Goal: Task Accomplishment & Management: Manage account settings

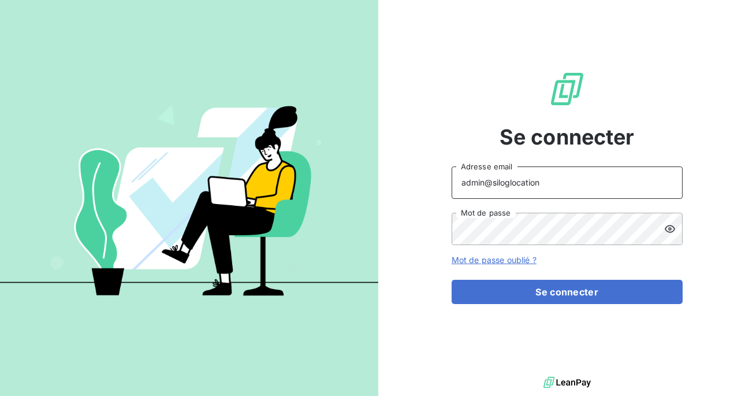
click at [554, 181] on input "admin@siloglocation" at bounding box center [567, 182] width 231 height 32
type input "admin@hiptown"
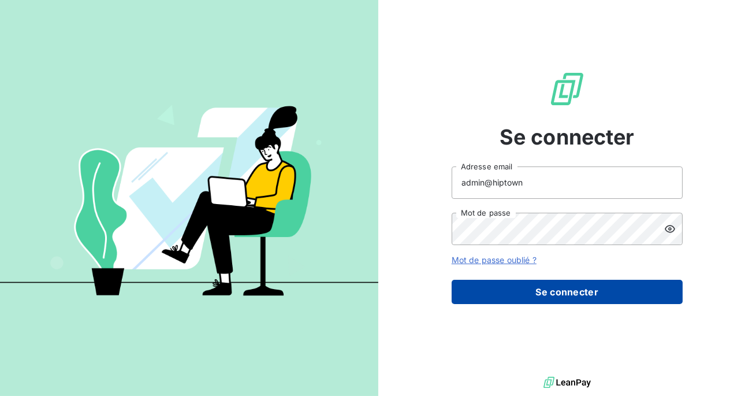
click at [529, 293] on button "Se connecter" at bounding box center [567, 292] width 231 height 24
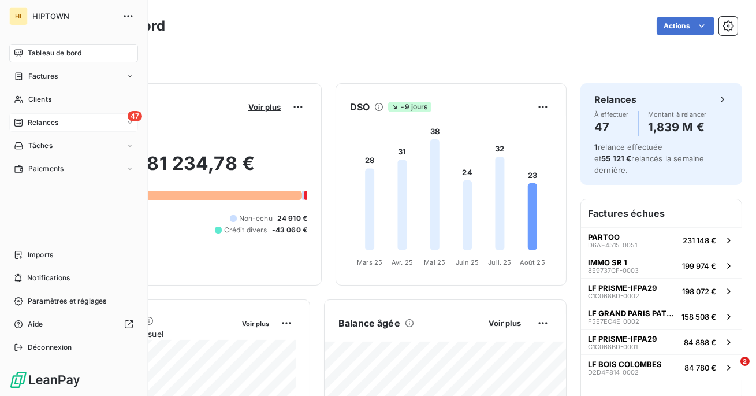
click at [39, 126] on span "Relances" at bounding box center [43, 122] width 31 height 10
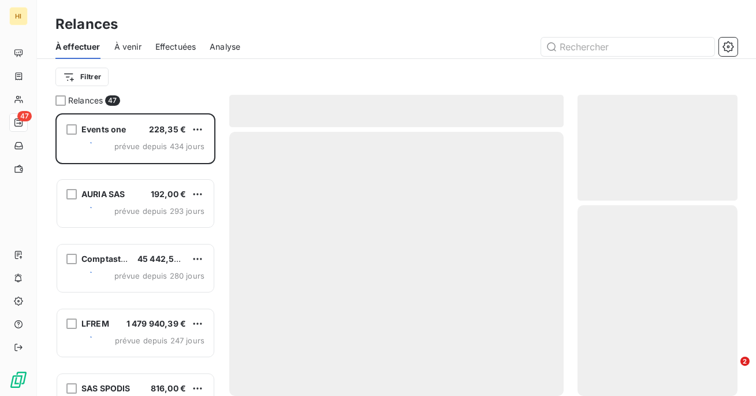
scroll to position [283, 160]
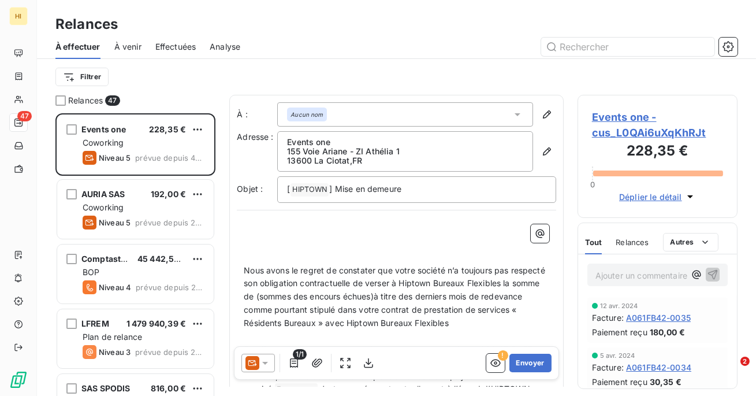
click at [179, 47] on span "Effectuées" at bounding box center [175, 47] width 41 height 12
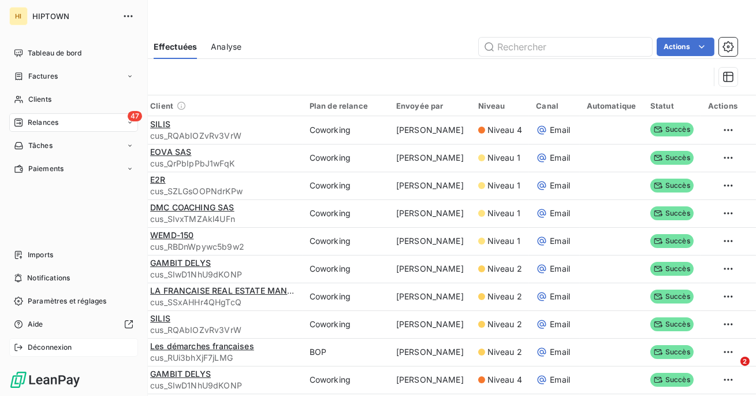
click at [23, 348] on div "Déconnexion" at bounding box center [73, 347] width 129 height 18
